Goal: Task Accomplishment & Management: Manage account settings

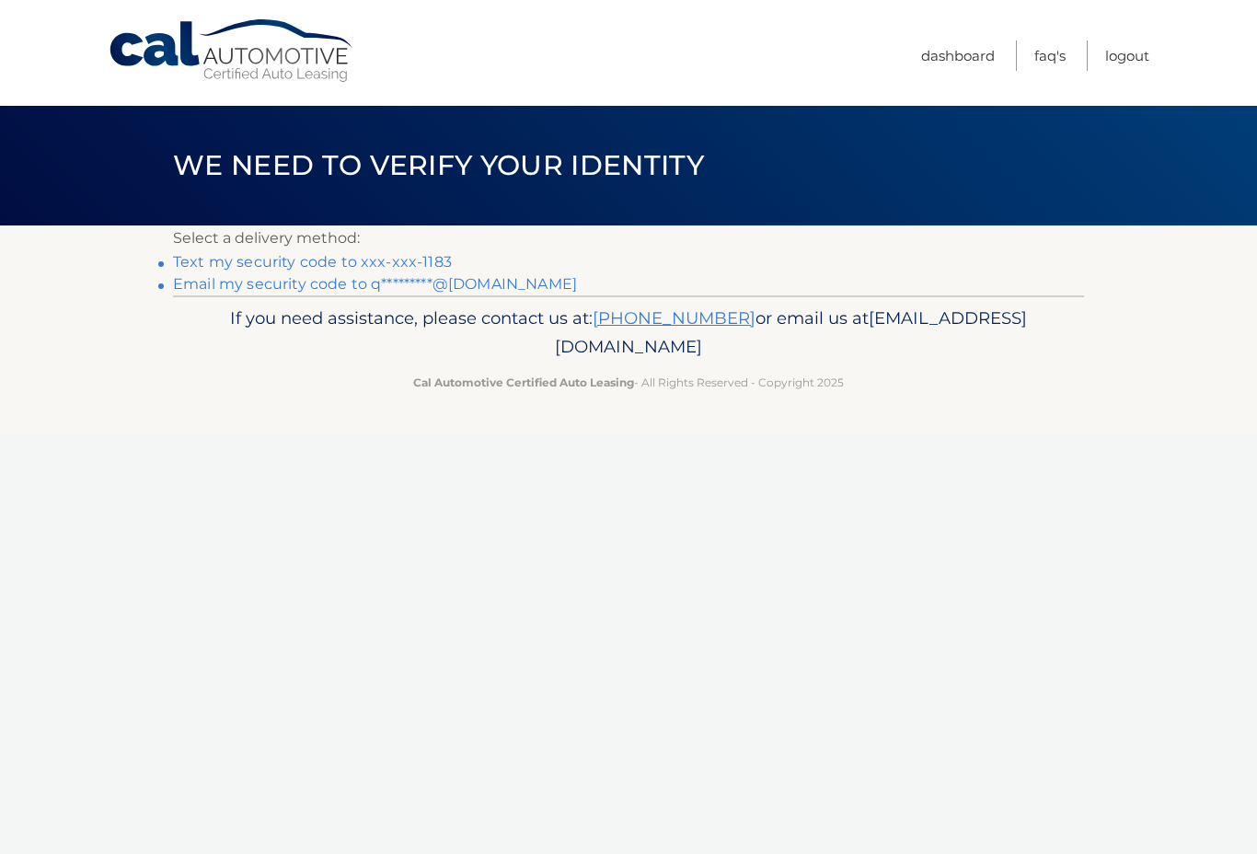
click at [279, 264] on link "Text my security code to xxx-xxx-1183" at bounding box center [312, 261] width 279 height 17
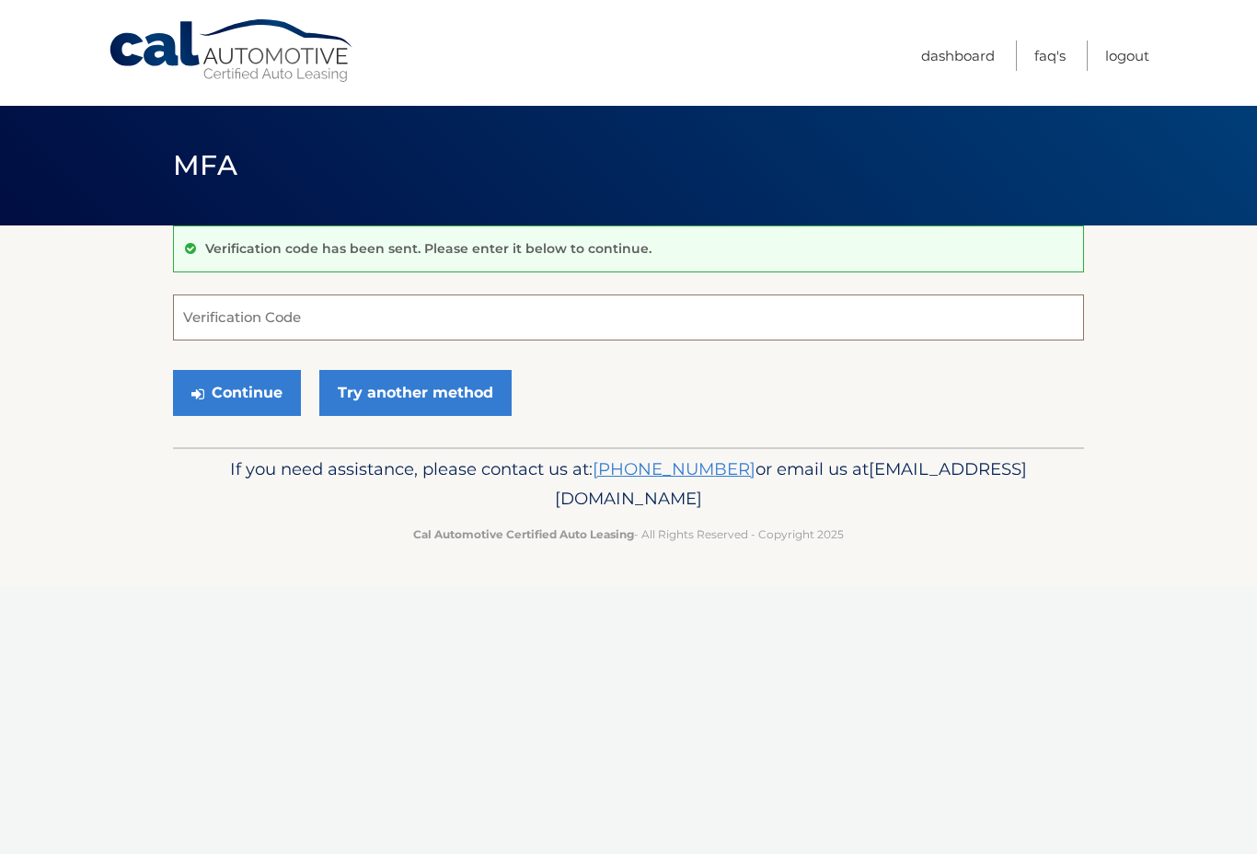
click at [260, 315] on input "Verification Code" at bounding box center [628, 317] width 911 height 46
type input "033670"
click at [268, 384] on button "Continue" at bounding box center [237, 393] width 128 height 46
click at [1108, 52] on link "Logout" at bounding box center [1127, 55] width 44 height 30
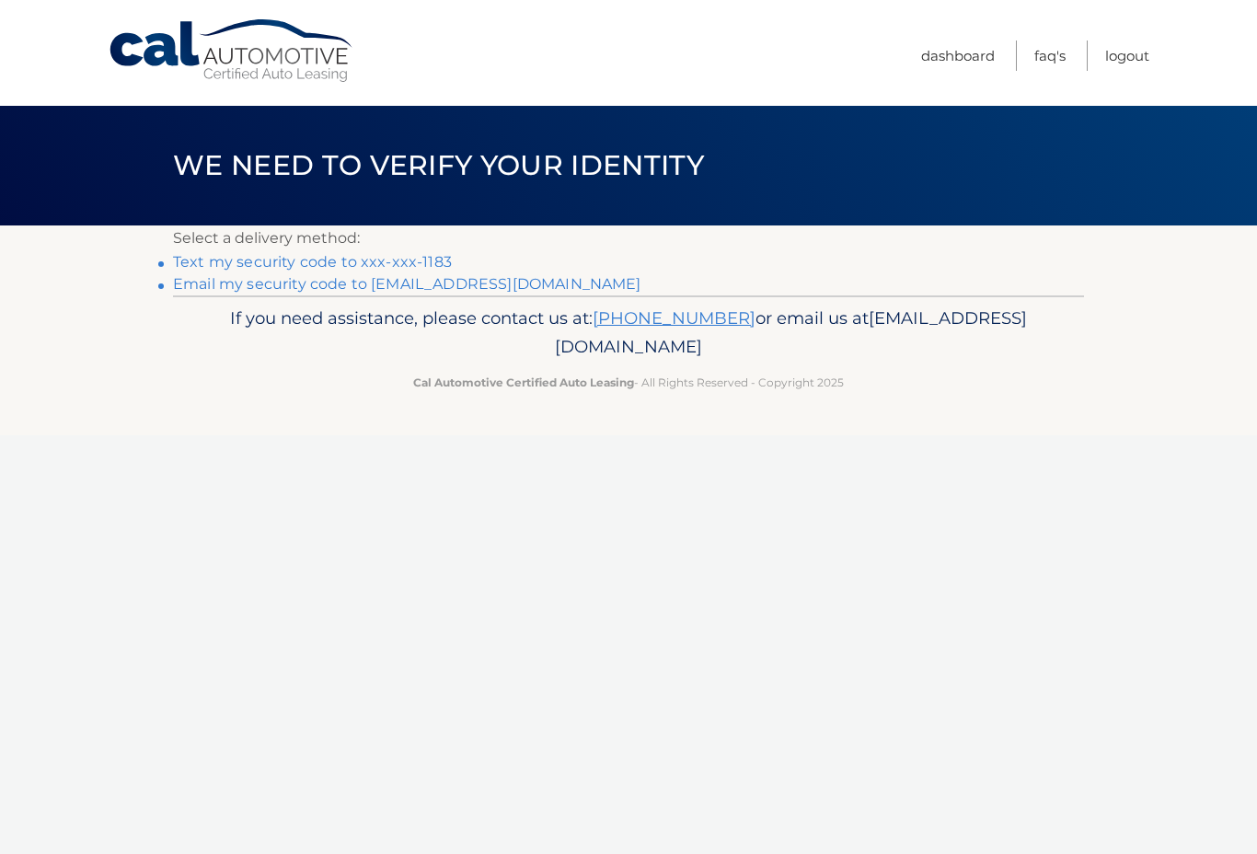
click at [309, 263] on link "Text my security code to xxx-xxx-1183" at bounding box center [312, 261] width 279 height 17
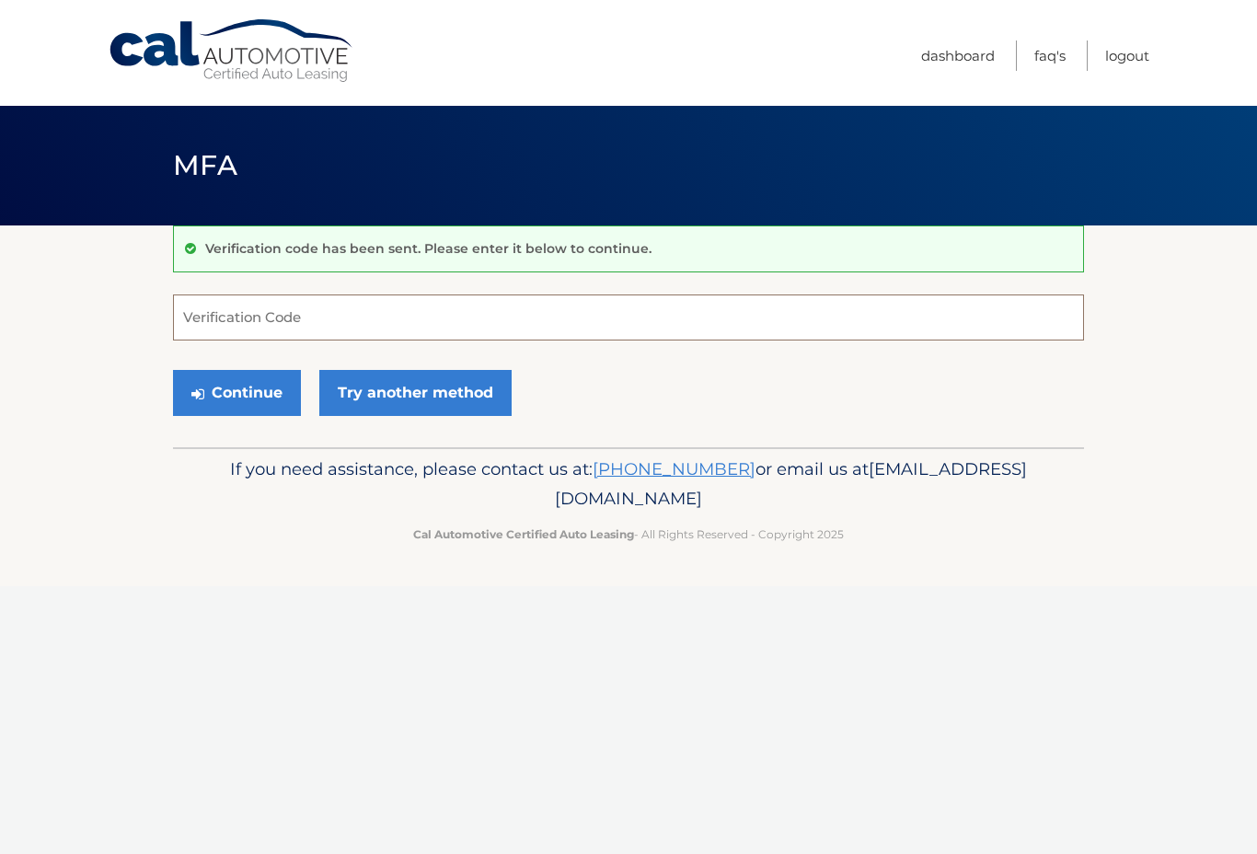
click at [343, 317] on input "Verification Code" at bounding box center [628, 317] width 911 height 46
type input "607172"
click at [221, 391] on button "Continue" at bounding box center [237, 393] width 128 height 46
